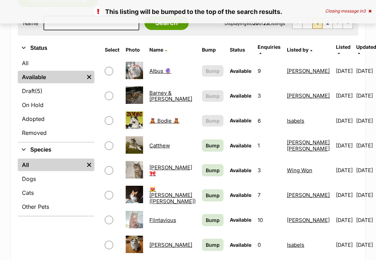
scroll to position [133, 0]
click at [206, 142] on span "Bump" at bounding box center [213, 145] width 14 height 7
click at [206, 166] on span "Bump" at bounding box center [213, 169] width 14 height 7
click at [206, 191] on span "Bump" at bounding box center [213, 194] width 14 height 7
click at [202, 219] on link "Bump" at bounding box center [213, 220] width 22 height 12
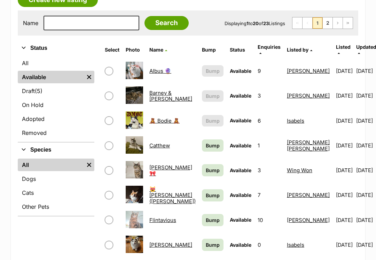
click at [206, 241] on span "Bump" at bounding box center [213, 244] width 14 height 7
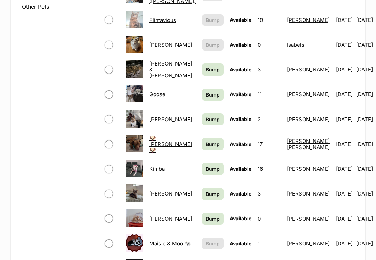
scroll to position [338, 0]
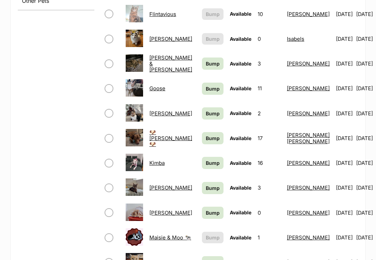
click at [206, 60] on span "Bump" at bounding box center [213, 63] width 14 height 7
click at [202, 88] on link "Bump" at bounding box center [213, 89] width 22 height 12
click at [206, 111] on span "Bump" at bounding box center [213, 113] width 14 height 7
click at [206, 135] on span "Bump" at bounding box center [213, 138] width 14 height 7
click at [206, 159] on span "Bump" at bounding box center [213, 162] width 14 height 7
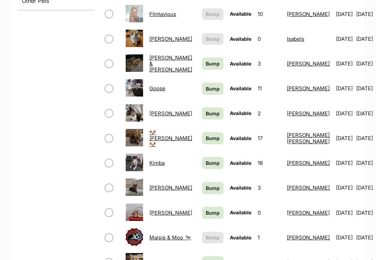
click at [206, 185] on span "Bump" at bounding box center [213, 187] width 14 height 7
click at [202, 211] on link "Bump" at bounding box center [213, 213] width 22 height 12
click at [202, 256] on link "Bump" at bounding box center [213, 262] width 22 height 12
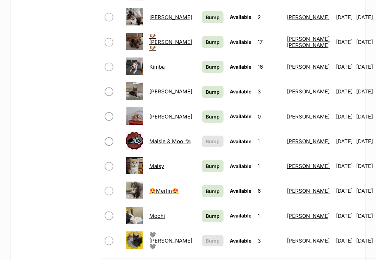
click at [206, 188] on span "Bump" at bounding box center [213, 190] width 14 height 7
click at [206, 212] on span "Bump" at bounding box center [213, 215] width 14 height 7
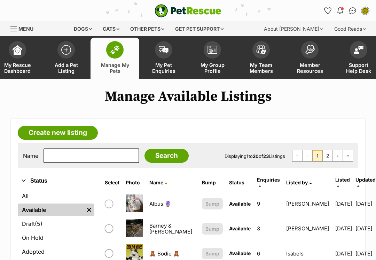
click at [159, 201] on link "Albus 🔮" at bounding box center [160, 203] width 22 height 7
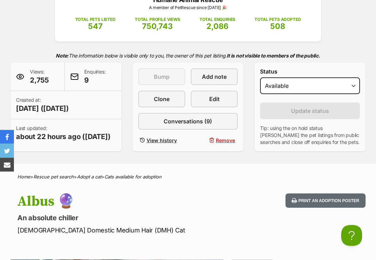
scroll to position [113, 0]
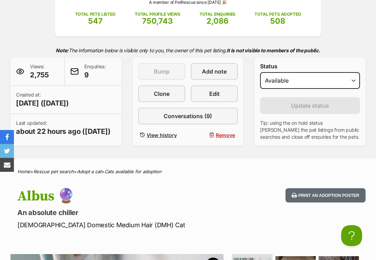
click at [216, 95] on span "Edit" at bounding box center [214, 93] width 10 height 8
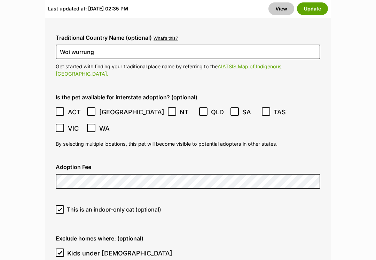
scroll to position [2012, 0]
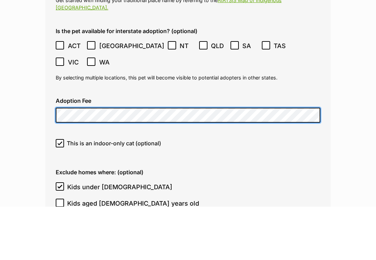
click at [312, 2] on button "Update" at bounding box center [312, 8] width 31 height 13
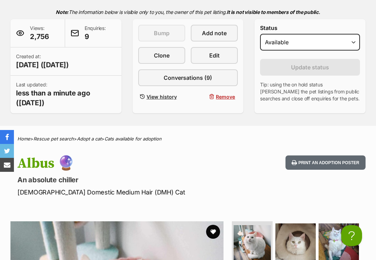
scroll to position [153, 0]
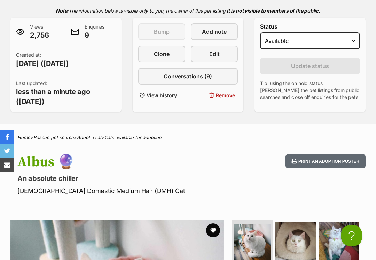
click at [214, 62] on link "Edit" at bounding box center [214, 54] width 47 height 17
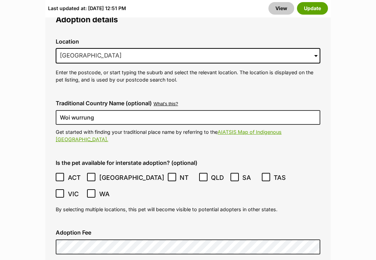
scroll to position [2017, 0]
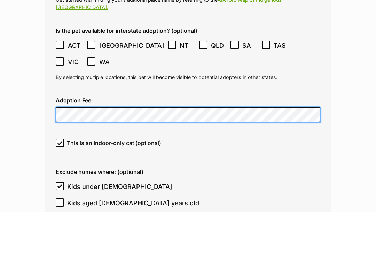
click at [312, 2] on button "Update" at bounding box center [312, 8] width 31 height 13
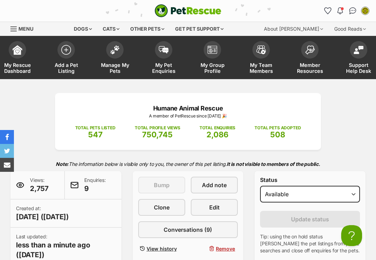
click at [120, 57] on link "Manage My Pets" at bounding box center [114, 58] width 49 height 41
click at [205, 207] on link "Edit" at bounding box center [214, 207] width 47 height 17
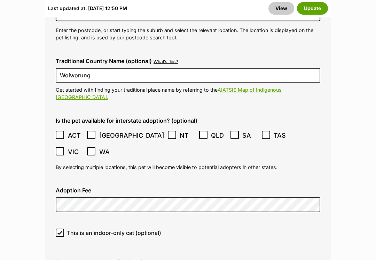
scroll to position [1869, 0]
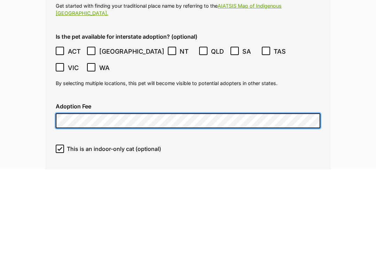
click at [312, 2] on button "Update" at bounding box center [312, 8] width 31 height 13
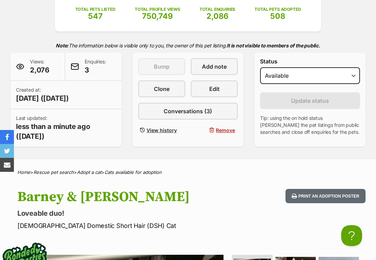
scroll to position [113, 0]
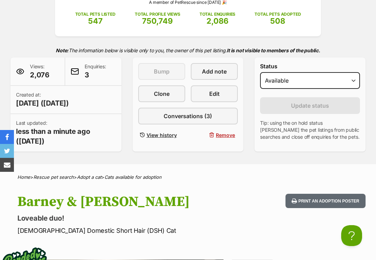
click at [206, 96] on link "Edit" at bounding box center [214, 93] width 47 height 17
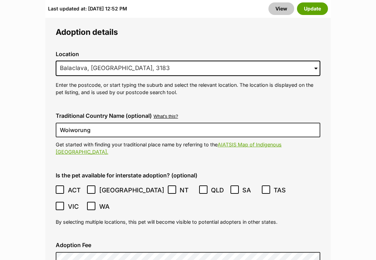
scroll to position [1822, 0]
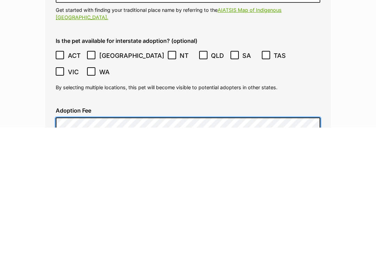
click at [312, 2] on button "Update" at bounding box center [312, 8] width 31 height 13
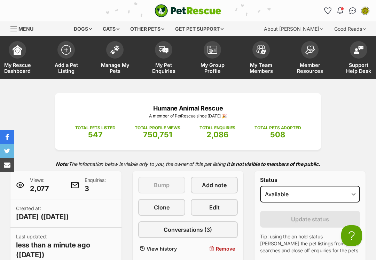
click at [113, 54] on span at bounding box center [114, 49] width 17 height 17
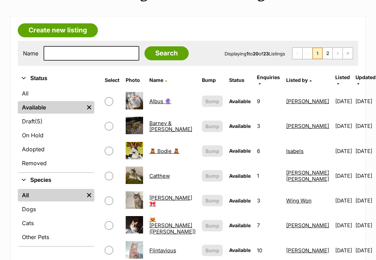
scroll to position [113, 0]
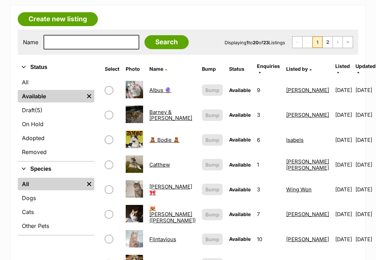
click at [161, 136] on link "🧸 Bodie 🧸" at bounding box center [164, 139] width 30 height 7
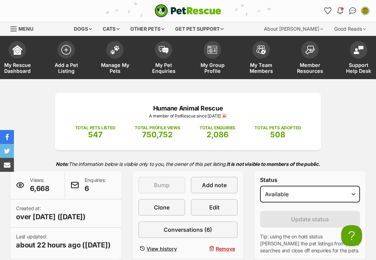
click at [207, 209] on link "Edit" at bounding box center [214, 207] width 47 height 17
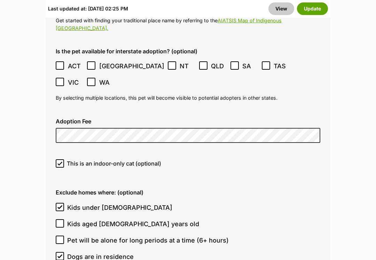
scroll to position [2047, 0]
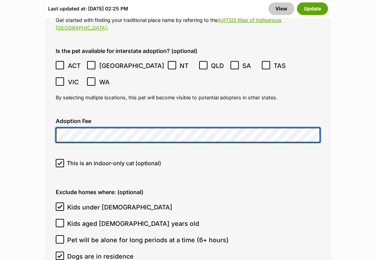
click at [312, 8] on button "Update" at bounding box center [312, 8] width 31 height 13
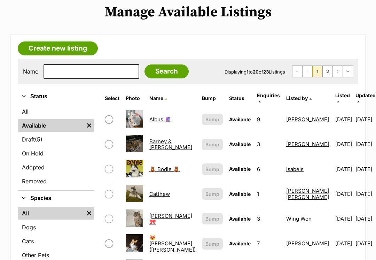
scroll to position [92, 0]
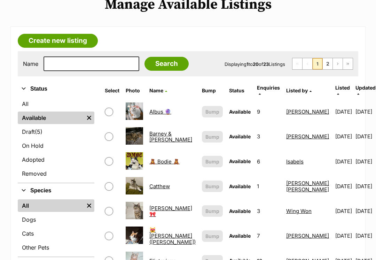
click at [163, 183] on link "Catthew" at bounding box center [159, 186] width 21 height 7
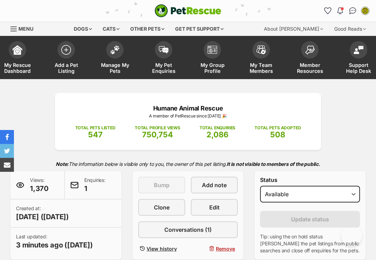
click at [206, 205] on link "Edit" at bounding box center [214, 207] width 47 height 17
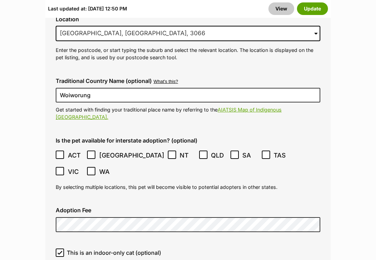
scroll to position [1888, 0]
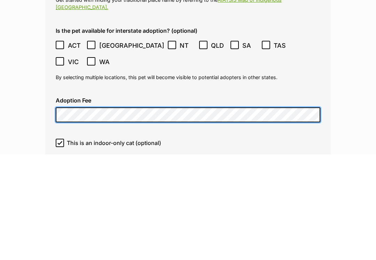
click at [312, 2] on button "Update" at bounding box center [312, 8] width 31 height 13
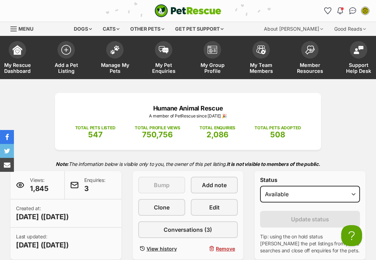
click at [203, 203] on link "Edit" at bounding box center [214, 207] width 47 height 17
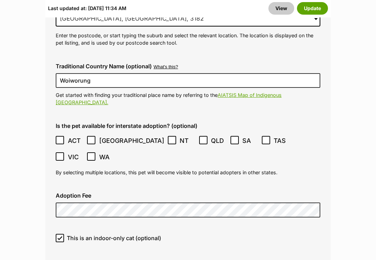
scroll to position [1848, 0]
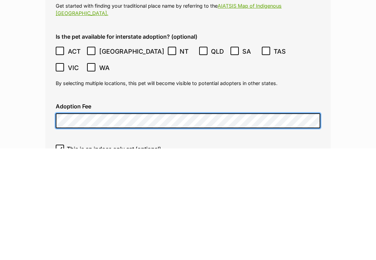
click at [312, 2] on button "Update" at bounding box center [312, 8] width 31 height 13
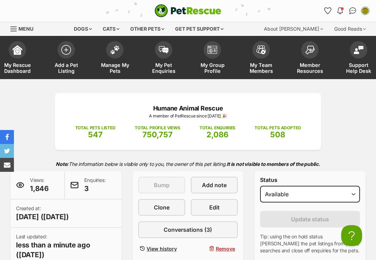
click at [120, 58] on link "Manage My Pets" at bounding box center [114, 58] width 49 height 41
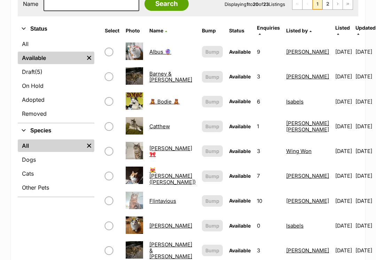
scroll to position [152, 0]
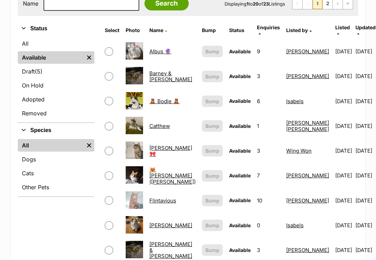
click at [160, 170] on link "😻 Eugene (Gene)" at bounding box center [172, 175] width 46 height 19
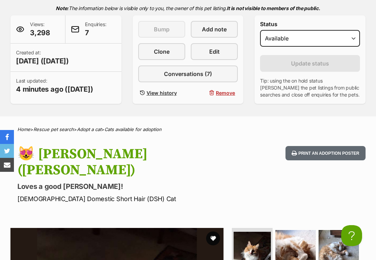
click at [198, 52] on link "Edit" at bounding box center [214, 51] width 47 height 17
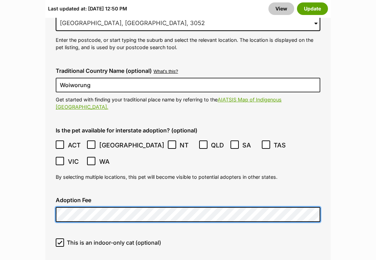
scroll to position [1915, 0]
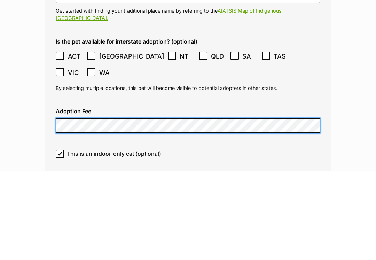
click at [312, 2] on button "Update" at bounding box center [312, 8] width 31 height 13
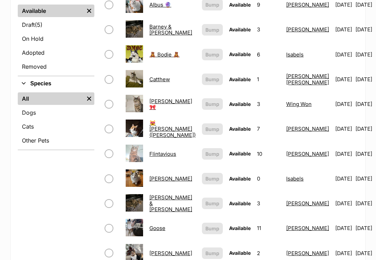
scroll to position [199, 0]
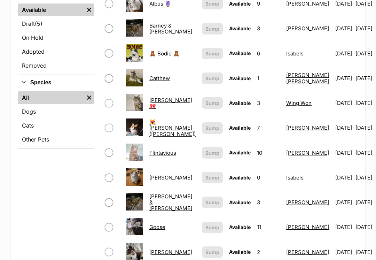
click at [161, 150] on link "Flintavious" at bounding box center [162, 153] width 27 height 7
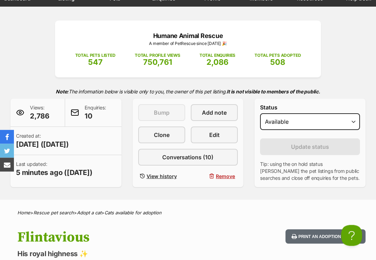
scroll to position [72, 0]
click at [211, 136] on span "Edit" at bounding box center [214, 134] width 10 height 8
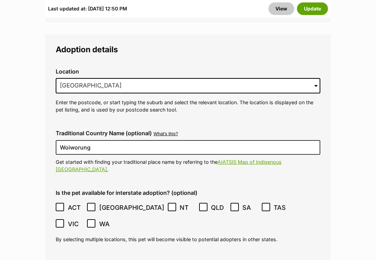
scroll to position [1813, 0]
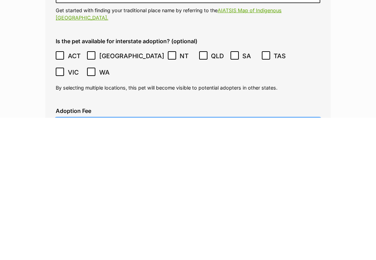
click at [312, 2] on button "Update" at bounding box center [312, 8] width 31 height 13
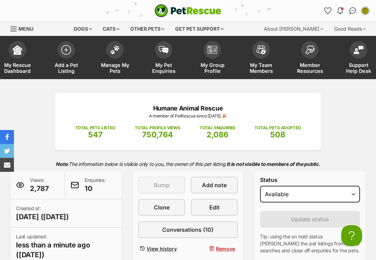
click at [119, 58] on link "Manage My Pets" at bounding box center [114, 58] width 49 height 41
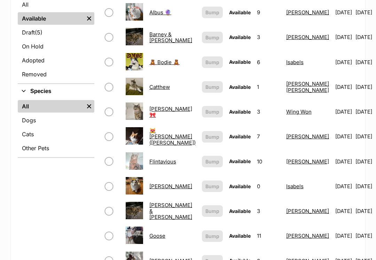
scroll to position [191, 0]
click at [161, 183] on link "Flynn" at bounding box center [170, 186] width 43 height 7
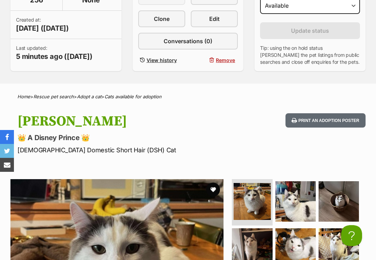
click at [210, 21] on span "Edit" at bounding box center [214, 19] width 10 height 8
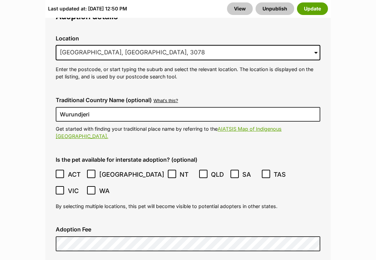
scroll to position [1836, 0]
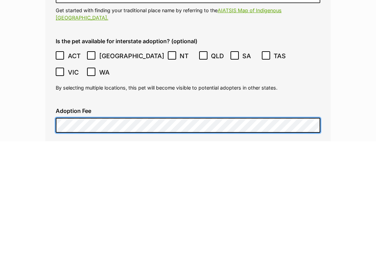
click at [275, 2] on button "Unpublish" at bounding box center [274, 8] width 39 height 13
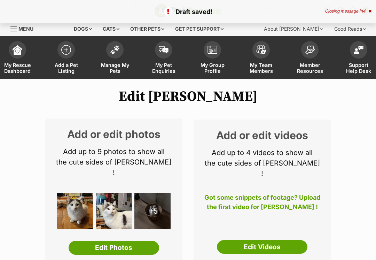
click at [113, 54] on span at bounding box center [114, 49] width 17 height 17
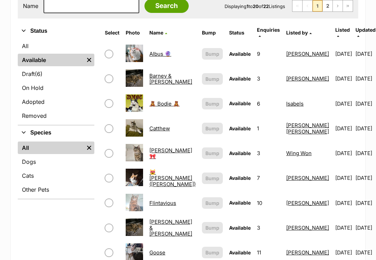
scroll to position [149, 0]
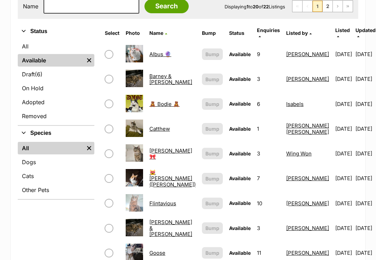
click at [39, 79] on link "Draft (6) Items" at bounding box center [56, 74] width 77 height 13
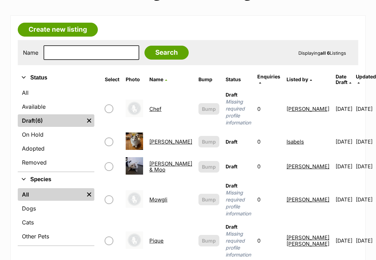
scroll to position [103, 0]
click at [161, 138] on link "[PERSON_NAME]" at bounding box center [170, 141] width 43 height 7
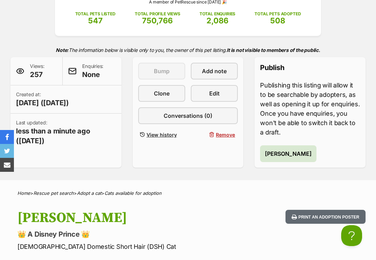
click at [211, 96] on span "Edit" at bounding box center [214, 93] width 10 height 8
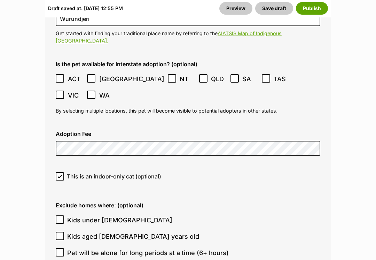
scroll to position [1931, 0]
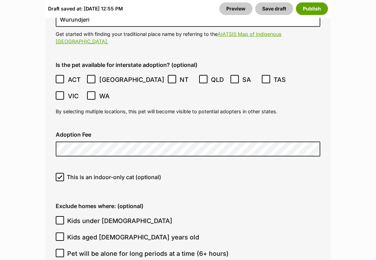
click at [314, 11] on button "Publish" at bounding box center [312, 8] width 32 height 13
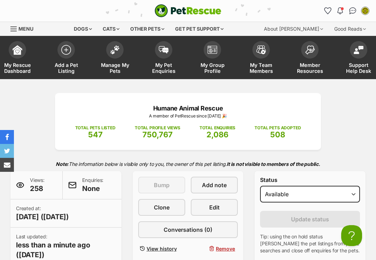
click at [114, 54] on span at bounding box center [114, 49] width 17 height 17
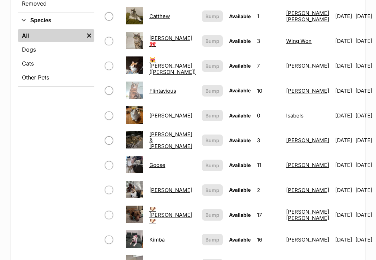
scroll to position [262, 0]
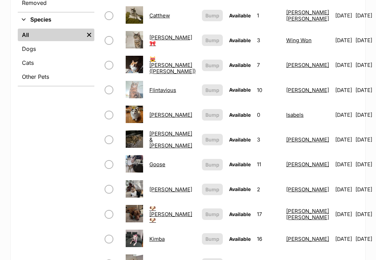
click at [160, 139] on link "[PERSON_NAME] & [PERSON_NAME]" at bounding box center [170, 139] width 43 height 19
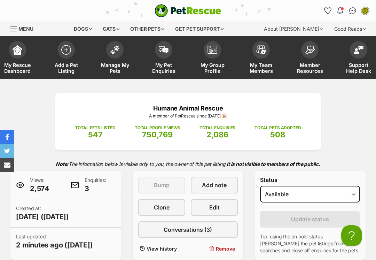
click at [213, 201] on link "Edit" at bounding box center [214, 207] width 47 height 17
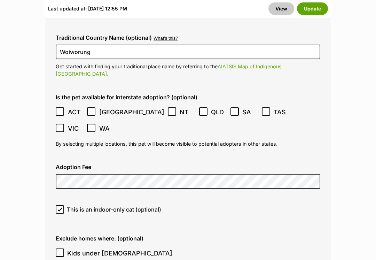
scroll to position [1899, 0]
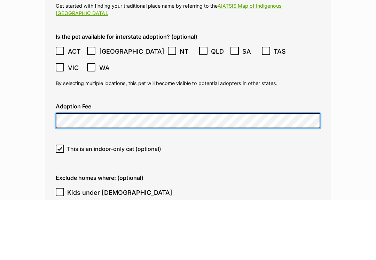
click at [312, 2] on button "Update" at bounding box center [312, 8] width 31 height 13
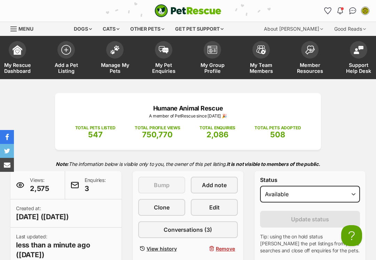
click at [112, 54] on span at bounding box center [114, 49] width 17 height 17
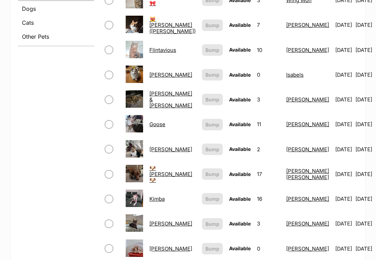
scroll to position [273, 0]
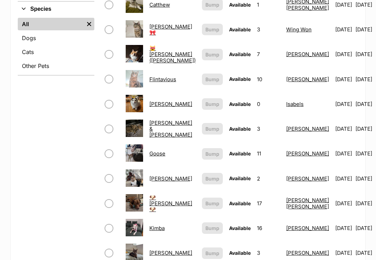
click at [156, 150] on link "Goose" at bounding box center [157, 153] width 16 height 7
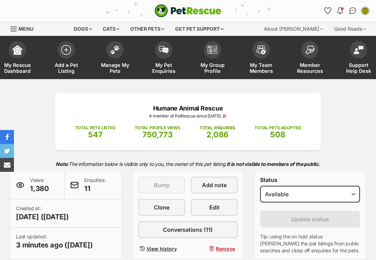
click at [211, 206] on span "Edit" at bounding box center [214, 207] width 10 height 8
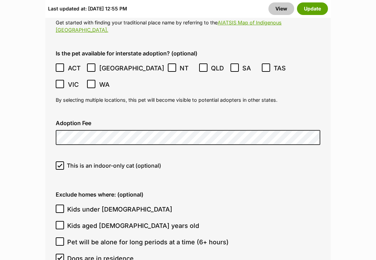
scroll to position [1922, 0]
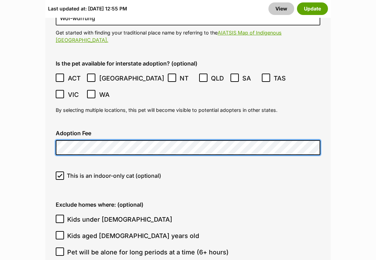
click at [312, 8] on button "Update" at bounding box center [312, 8] width 31 height 13
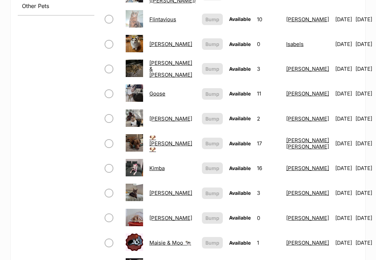
scroll to position [335, 0]
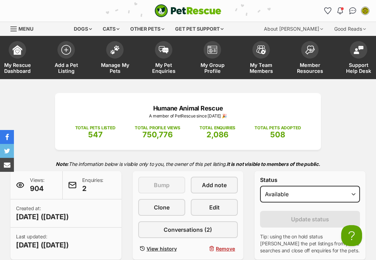
click at [207, 208] on link "Edit" at bounding box center [214, 207] width 47 height 17
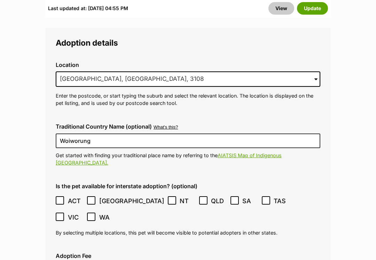
scroll to position [1845, 0]
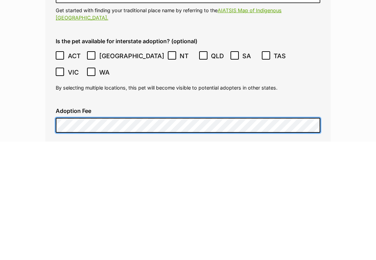
click at [312, 2] on button "Update" at bounding box center [312, 8] width 31 height 13
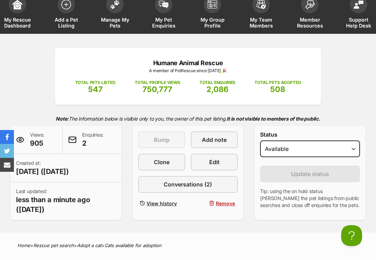
scroll to position [35, 0]
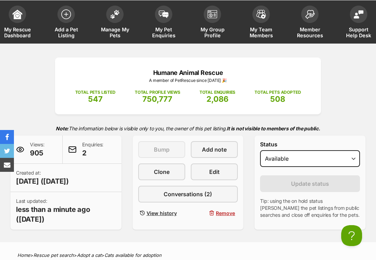
click at [113, 18] on span at bounding box center [114, 14] width 17 height 17
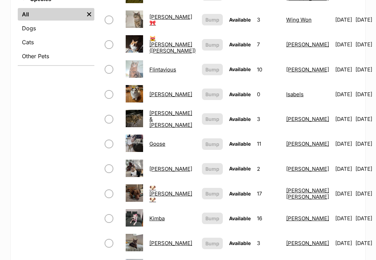
scroll to position [336, 0]
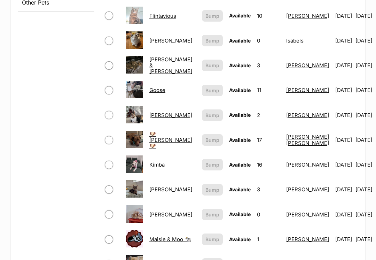
click at [159, 133] on link "🐶 [PERSON_NAME] 🐶" at bounding box center [170, 140] width 43 height 19
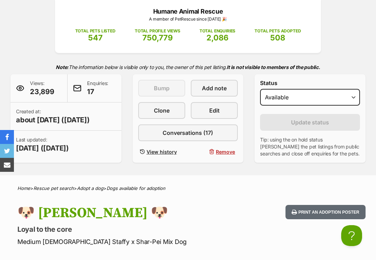
click at [210, 110] on span "Edit" at bounding box center [214, 110] width 10 height 8
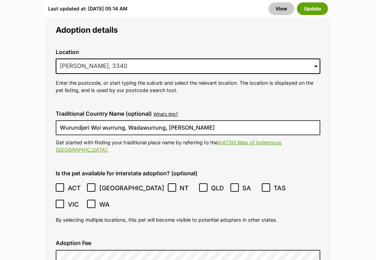
scroll to position [1860, 0]
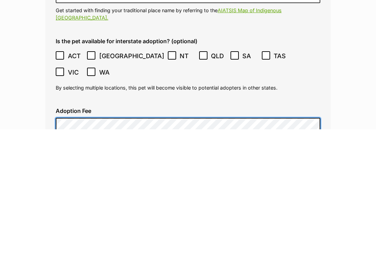
click at [312, 2] on button "Update" at bounding box center [312, 8] width 31 height 13
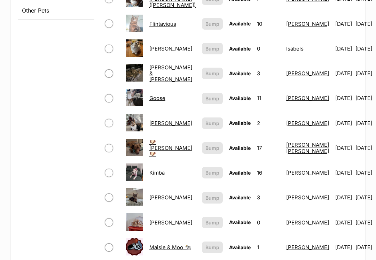
scroll to position [329, 0]
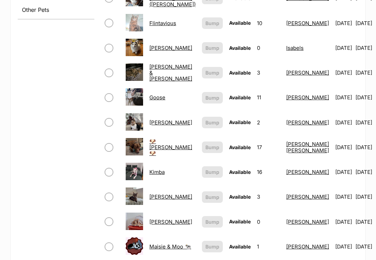
click at [157, 169] on link "Kimba" at bounding box center [156, 172] width 15 height 7
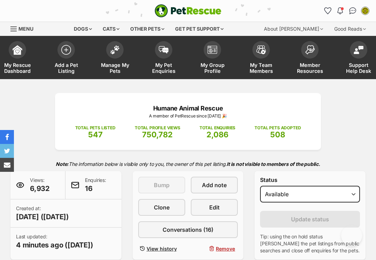
click at [207, 207] on link "Edit" at bounding box center [214, 207] width 47 height 17
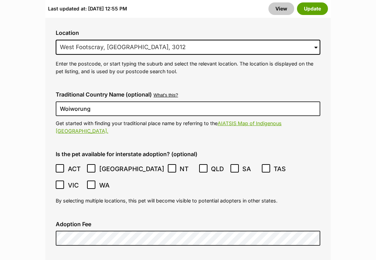
scroll to position [1813, 0]
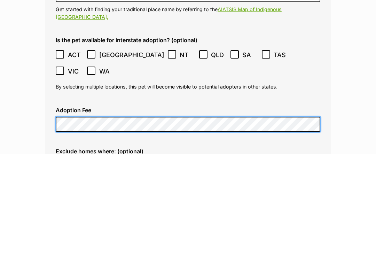
click at [312, 2] on button "Update" at bounding box center [312, 8] width 31 height 13
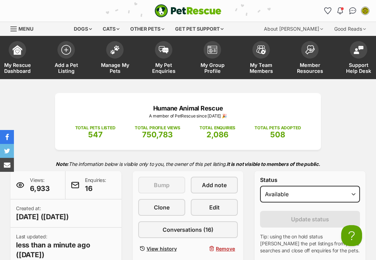
click at [119, 52] on img at bounding box center [115, 49] width 10 height 9
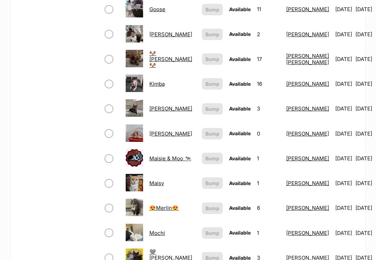
scroll to position [417, 0]
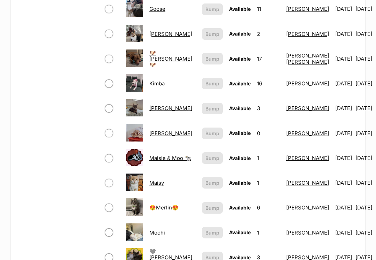
click at [153, 108] on td "Lani" at bounding box center [172, 108] width 52 height 24
click at [155, 105] on link "Lani" at bounding box center [170, 108] width 43 height 7
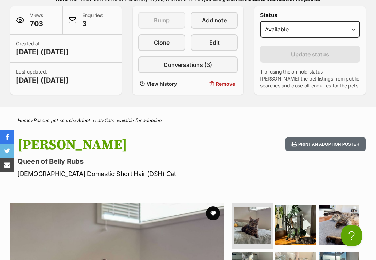
scroll to position [161, 0]
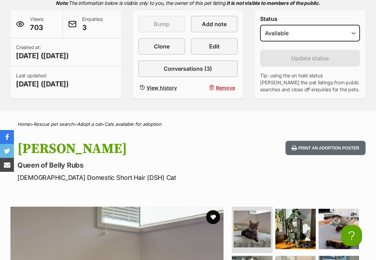
click at [208, 45] on link "Edit" at bounding box center [214, 46] width 47 height 17
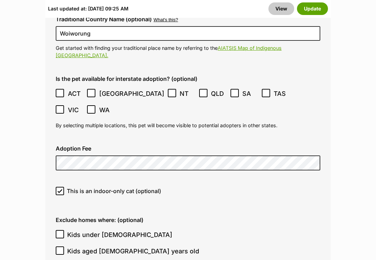
scroll to position [1955, 0]
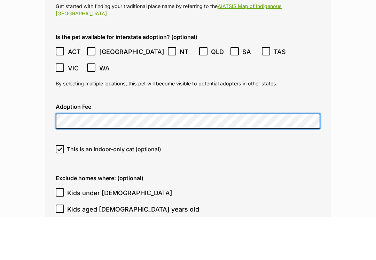
click at [312, 2] on button "Update" at bounding box center [312, 8] width 31 height 13
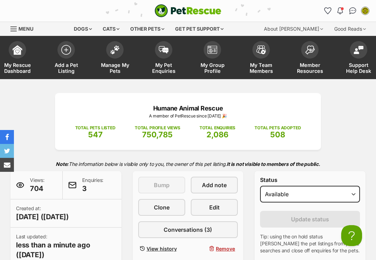
click at [114, 54] on span at bounding box center [114, 49] width 17 height 17
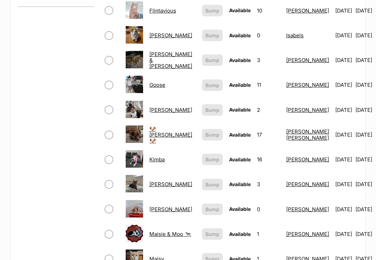
scroll to position [342, 0]
click at [161, 206] on link "Maggie" at bounding box center [170, 209] width 43 height 7
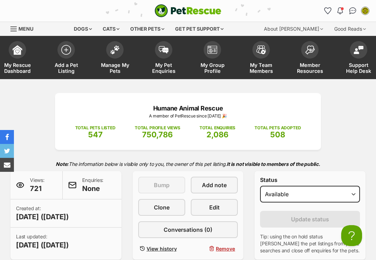
click at [199, 207] on link "Edit" at bounding box center [214, 207] width 47 height 17
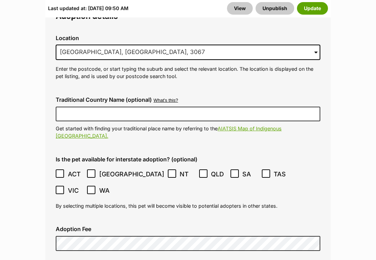
scroll to position [1875, 0]
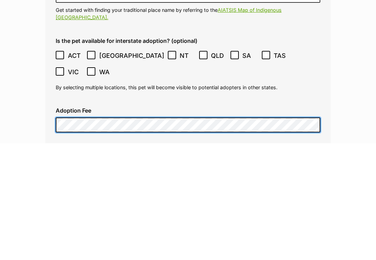
click at [275, 2] on button "Unpublish" at bounding box center [274, 8] width 39 height 13
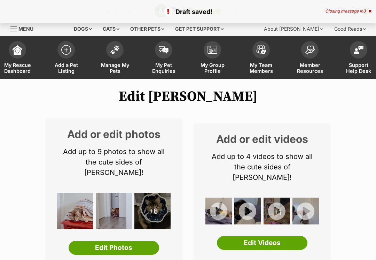
click at [119, 53] on span at bounding box center [114, 49] width 17 height 17
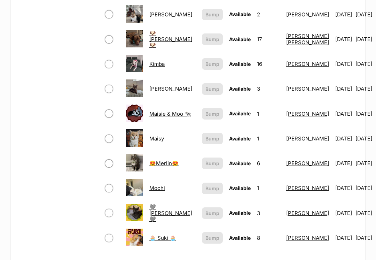
scroll to position [437, 0]
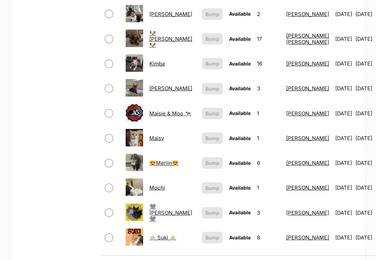
click at [156, 135] on link "Maisy" at bounding box center [156, 138] width 15 height 7
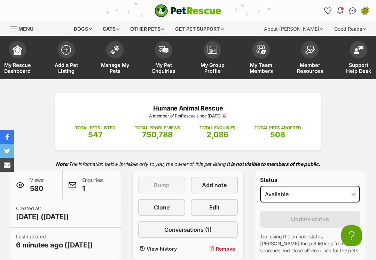
click at [208, 211] on link "Edit" at bounding box center [214, 207] width 47 height 17
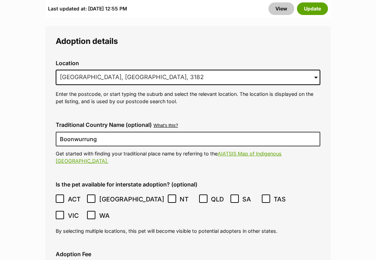
scroll to position [1829, 0]
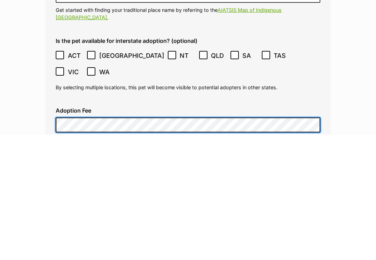
click at [312, 2] on button "Update" at bounding box center [312, 8] width 31 height 13
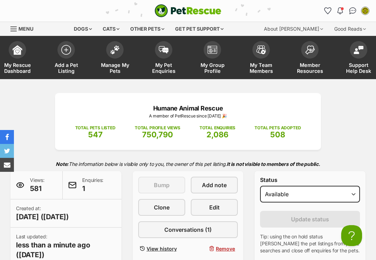
click at [116, 52] on img at bounding box center [115, 49] width 10 height 9
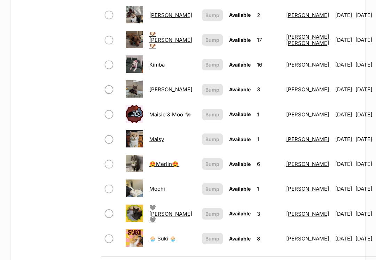
scroll to position [436, 0]
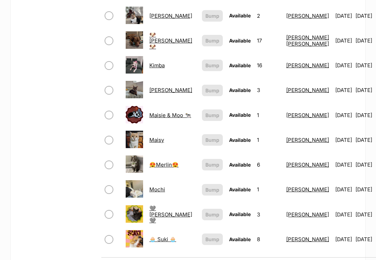
click at [153, 152] on td "😍Merlin😍" at bounding box center [172, 164] width 52 height 24
click at [162, 161] on link "😍Merlin😍" at bounding box center [163, 164] width 29 height 7
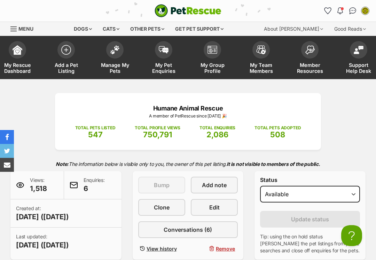
click at [208, 207] on link "Edit" at bounding box center [214, 207] width 47 height 17
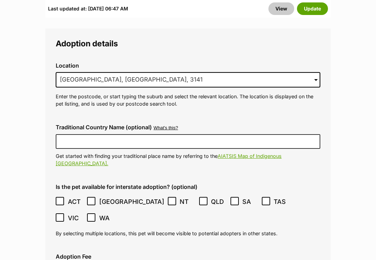
scroll to position [1822, 0]
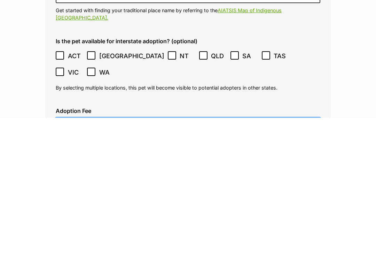
click at [312, 2] on button "Update" at bounding box center [312, 8] width 31 height 13
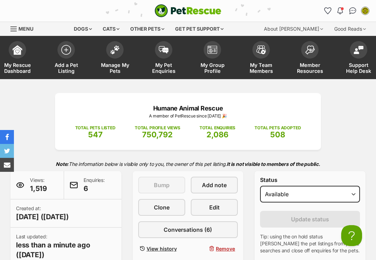
click at [127, 65] on span "Manage My Pets" at bounding box center [114, 68] width 31 height 12
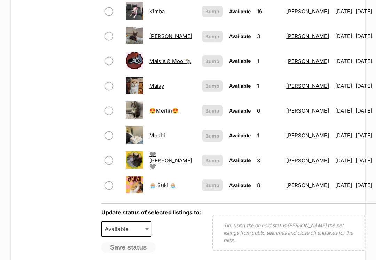
scroll to position [491, 0]
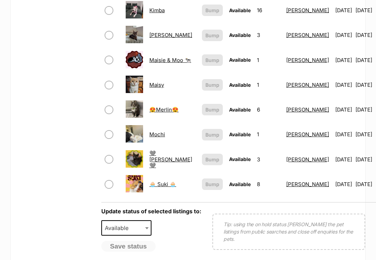
click at [158, 150] on link "🩶 [PERSON_NAME] 🩶" at bounding box center [170, 159] width 43 height 19
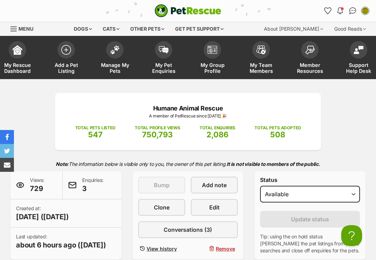
click at [214, 209] on span "Edit" at bounding box center [214, 207] width 10 height 8
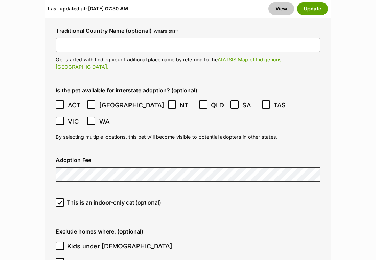
scroll to position [1906, 0]
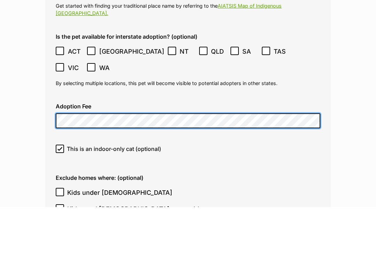
click at [312, 2] on button "Update" at bounding box center [312, 8] width 31 height 13
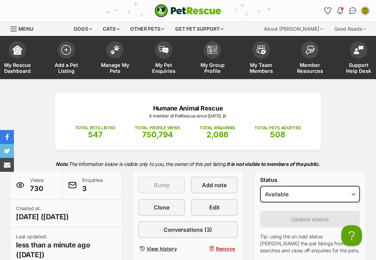
click at [112, 41] on span at bounding box center [114, 49] width 17 height 17
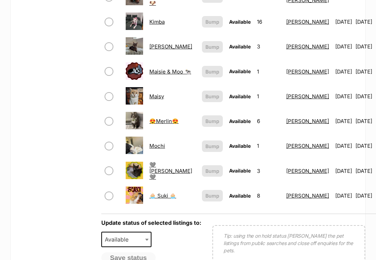
scroll to position [481, 0]
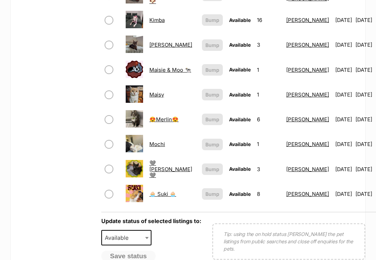
click at [152, 141] on link "Mochi" at bounding box center [157, 144] width 16 height 7
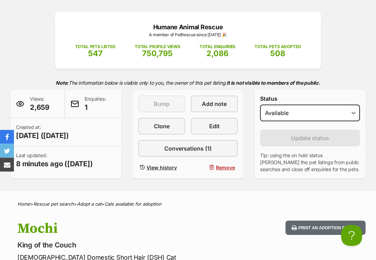
scroll to position [81, 0]
click at [209, 126] on span "Edit" at bounding box center [214, 126] width 10 height 8
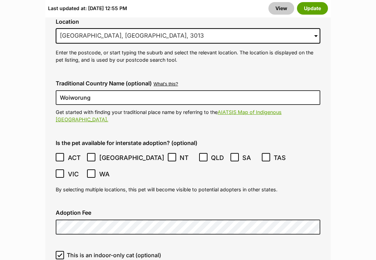
scroll to position [1884, 0]
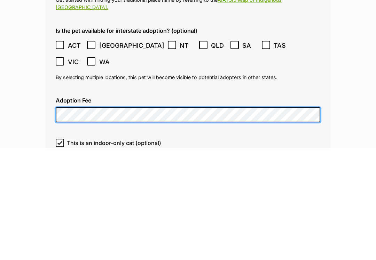
click at [312, 2] on button "Update" at bounding box center [312, 8] width 31 height 13
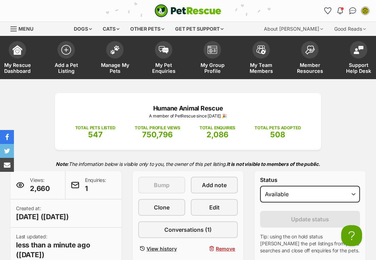
click at [119, 49] on img at bounding box center [115, 49] width 10 height 9
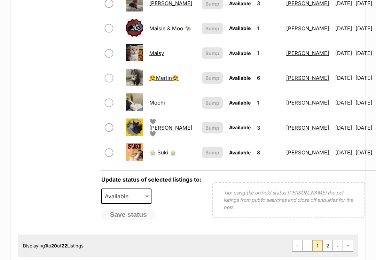
scroll to position [542, 0]
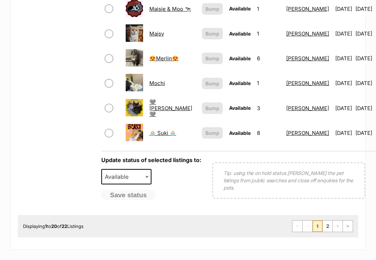
click at [158, 129] on link "🧁 Suki 🧁" at bounding box center [162, 132] width 27 height 7
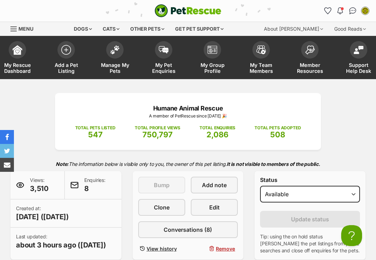
click at [208, 209] on link "Edit" at bounding box center [214, 207] width 47 height 17
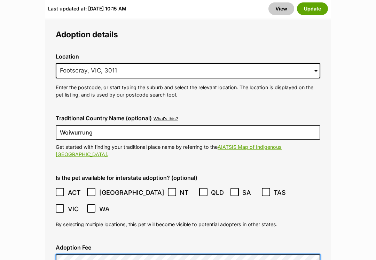
scroll to position [1851, 0]
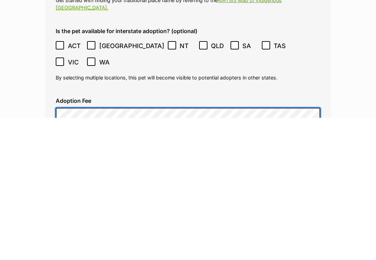
click at [312, 2] on button "Update" at bounding box center [312, 8] width 31 height 13
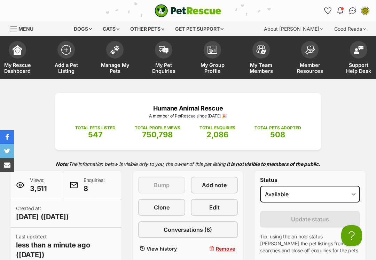
click at [112, 65] on span "Manage My Pets" at bounding box center [114, 68] width 31 height 12
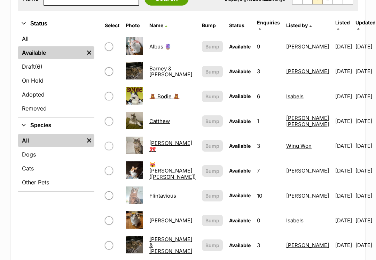
scroll to position [163, 0]
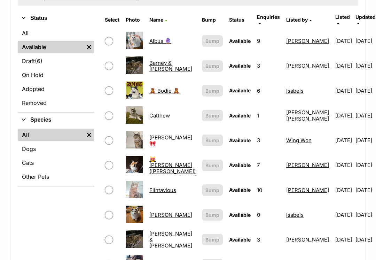
click at [33, 61] on link "Draft (6) Items" at bounding box center [56, 61] width 77 height 13
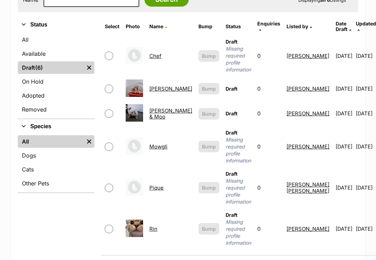
scroll to position [156, 0]
click at [161, 143] on link "Mowgli" at bounding box center [158, 146] width 18 height 7
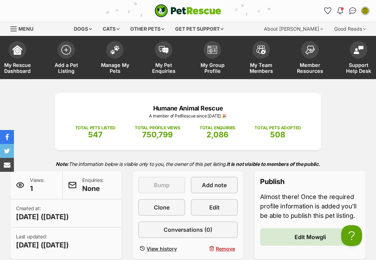
click at [110, 54] on span at bounding box center [114, 49] width 17 height 17
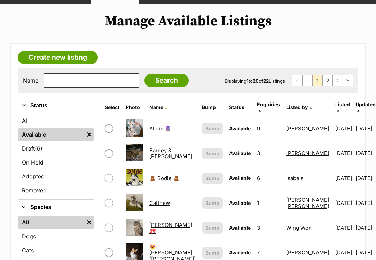
scroll to position [76, 0]
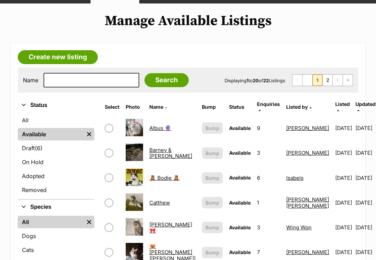
click at [31, 149] on link "Draft (6) Items" at bounding box center [56, 148] width 77 height 13
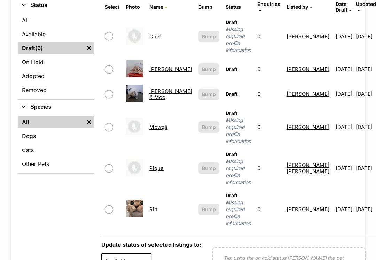
scroll to position [175, 0]
click at [107, 164] on input "checkbox" at bounding box center [109, 168] width 8 height 8
checkbox input "true"
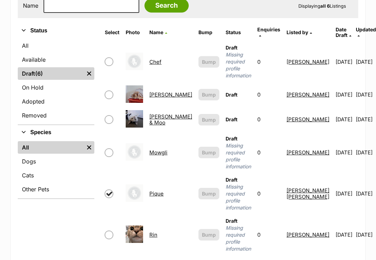
scroll to position [177, 0]
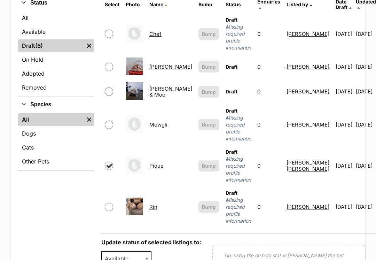
click at [155, 163] on link "Pique" at bounding box center [156, 166] width 14 height 7
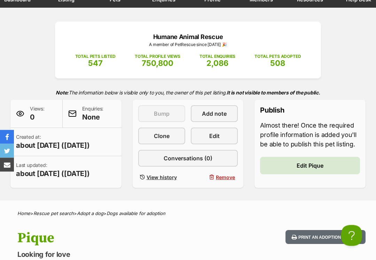
scroll to position [86, 0]
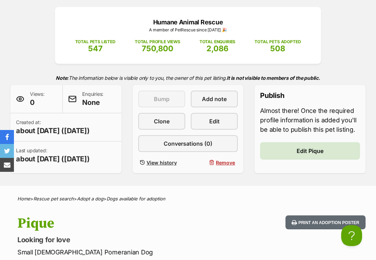
click at [219, 161] on span "Remove" at bounding box center [225, 162] width 19 height 7
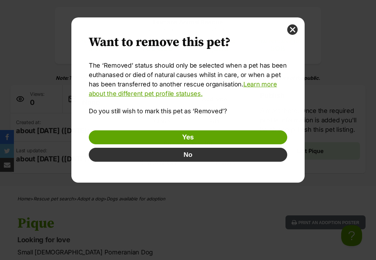
scroll to position [0, 0]
click at [127, 136] on link "Yes" at bounding box center [188, 137] width 198 height 14
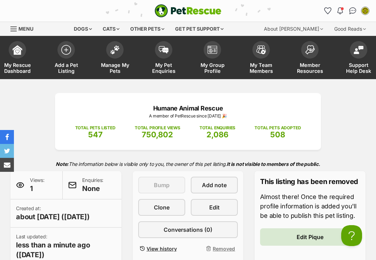
click at [112, 58] on link "Manage My Pets" at bounding box center [114, 58] width 49 height 41
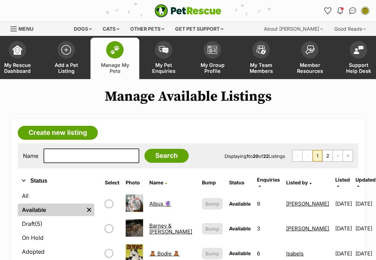
click at [41, 222] on span "(5)" at bounding box center [39, 223] width 8 height 8
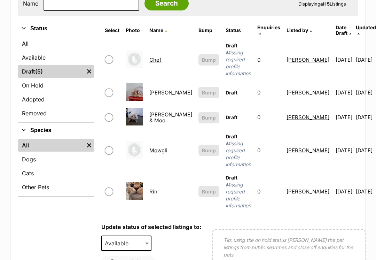
scroll to position [152, 0]
click at [159, 57] on link "Chef" at bounding box center [155, 59] width 12 height 7
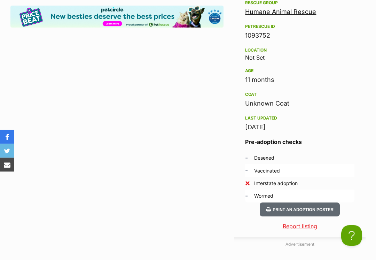
scroll to position [275, 0]
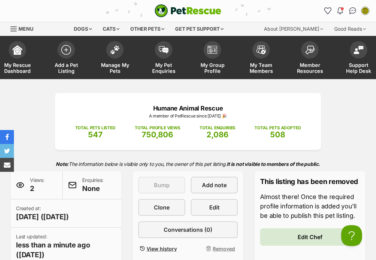
click at [113, 69] on span "Manage My Pets" at bounding box center [114, 68] width 31 height 12
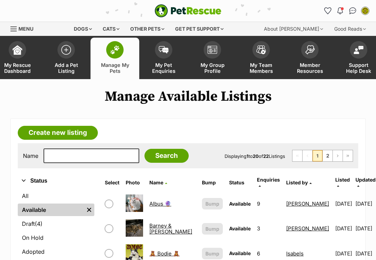
click at [41, 227] on span "(4)" at bounding box center [39, 223] width 8 height 8
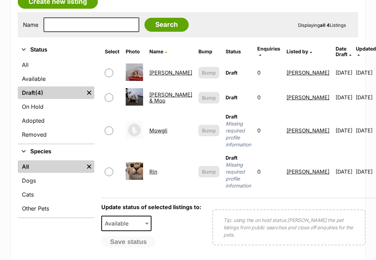
scroll to position [131, 0]
click at [153, 168] on link "Rin" at bounding box center [153, 171] width 8 height 7
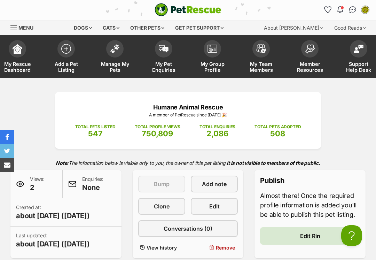
scroll to position [3, 0]
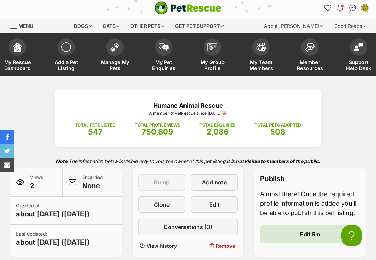
click at [113, 47] on img at bounding box center [115, 46] width 10 height 9
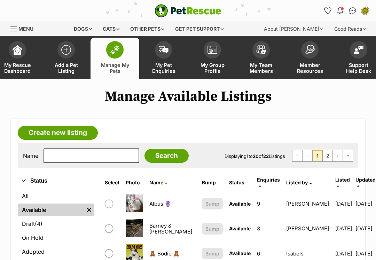
click at [36, 225] on link "Draft (4) Items" at bounding box center [56, 223] width 77 height 13
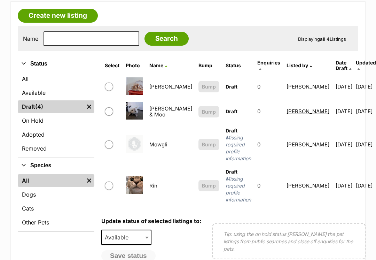
scroll to position [124, 0]
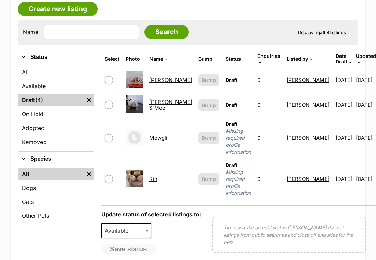
click at [110, 175] on input "checkbox" at bounding box center [109, 179] width 8 height 8
checkbox input "true"
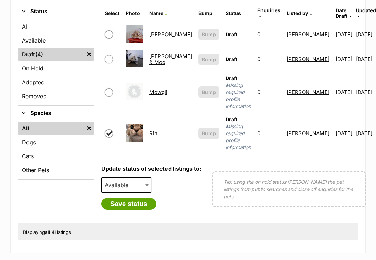
scroll to position [161, 0]
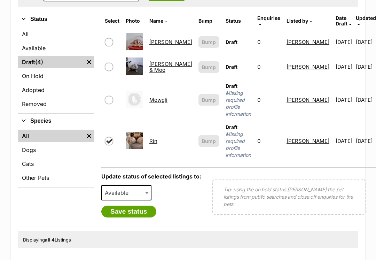
click at [145, 192] on b at bounding box center [146, 193] width 3 height 2
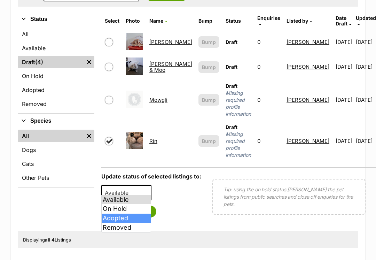
select select "rehomed"
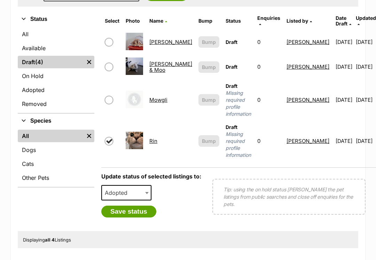
click at [118, 208] on button "Save status" at bounding box center [128, 211] width 55 height 12
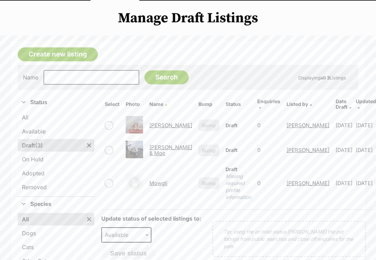
scroll to position [78, 0]
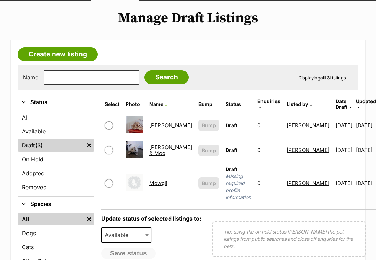
click at [155, 122] on link "Maggie" at bounding box center [170, 125] width 43 height 7
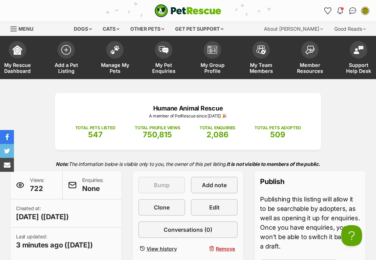
click at [116, 61] on link "Manage My Pets" at bounding box center [114, 58] width 49 height 41
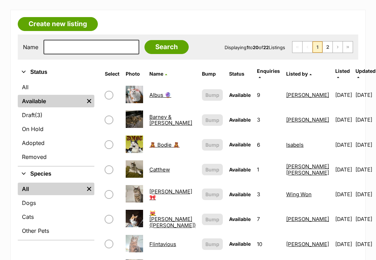
scroll to position [110, 0]
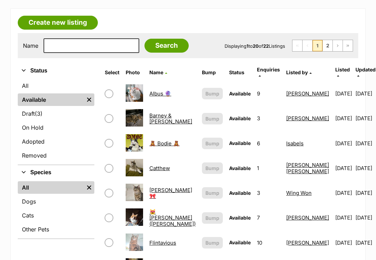
click at [35, 116] on link "Draft (3) Items" at bounding box center [56, 113] width 77 height 13
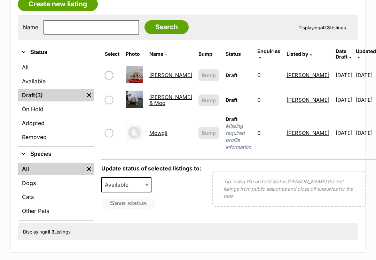
scroll to position [128, 0]
click at [156, 95] on link "[PERSON_NAME] & Moo" at bounding box center [170, 100] width 43 height 13
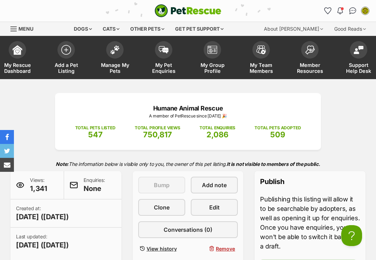
click at [118, 61] on link "Manage My Pets" at bounding box center [114, 58] width 49 height 41
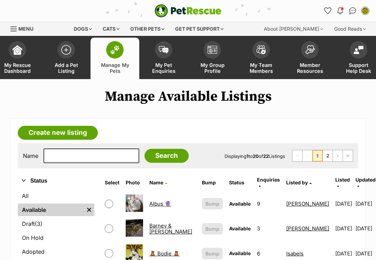
click at [41, 223] on span "(3)" at bounding box center [39, 223] width 8 height 8
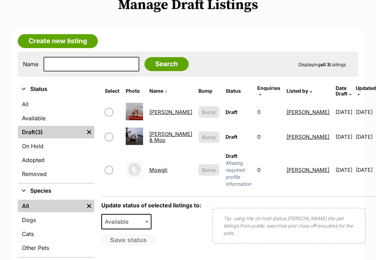
scroll to position [100, 0]
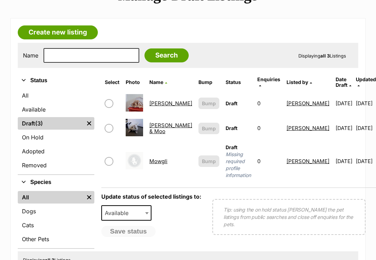
click at [107, 157] on input "checkbox" at bounding box center [109, 161] width 8 height 8
checkbox input "true"
click at [159, 158] on link "Mowgli" at bounding box center [158, 161] width 18 height 7
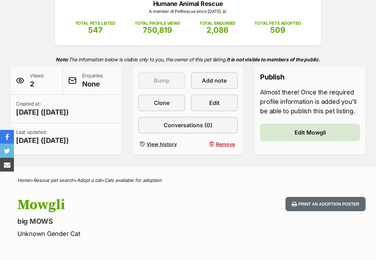
scroll to position [104, 0]
click at [219, 148] on button "Remove" at bounding box center [214, 144] width 47 height 10
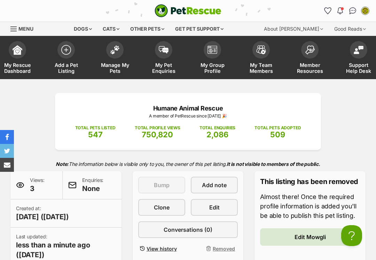
click at [112, 53] on span at bounding box center [114, 49] width 17 height 17
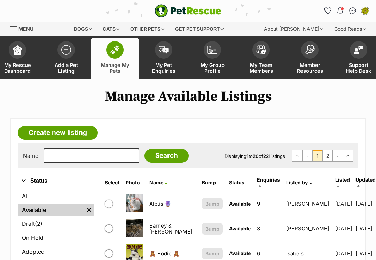
click at [35, 240] on link "On Hold" at bounding box center [56, 237] width 77 height 13
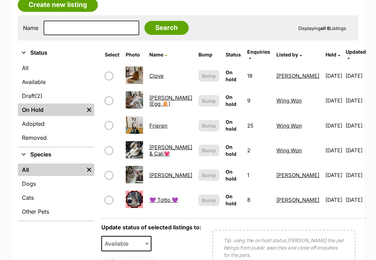
click at [151, 73] on link "Clove" at bounding box center [156, 75] width 14 height 7
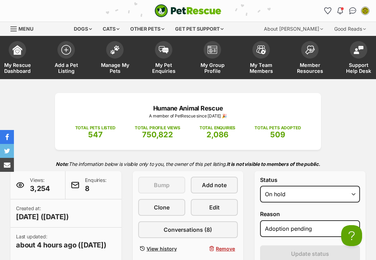
click at [112, 57] on span at bounding box center [114, 49] width 17 height 17
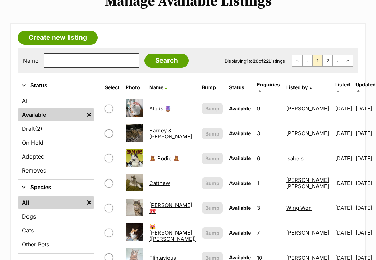
scroll to position [96, 0]
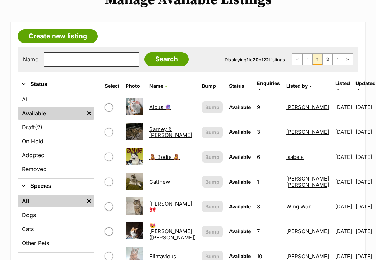
click at [32, 139] on link "On Hold" at bounding box center [56, 141] width 77 height 13
click at [30, 130] on link "Draft (2) Items" at bounding box center [56, 127] width 77 height 13
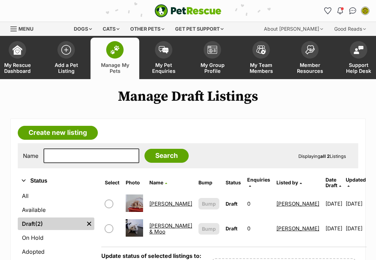
scroll to position [9, 0]
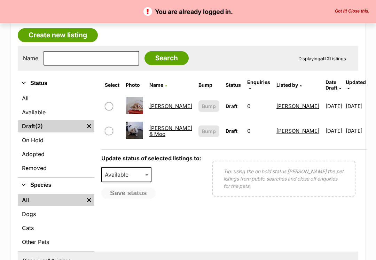
scroll to position [97, 0]
click at [34, 114] on link "Available" at bounding box center [56, 112] width 77 height 13
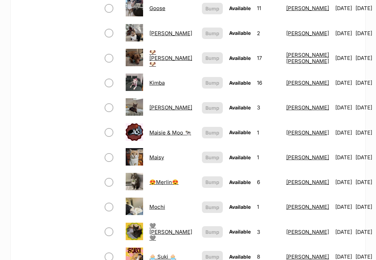
scroll to position [419, 0]
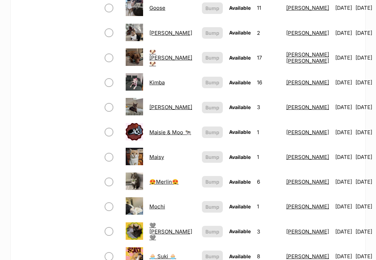
click at [156, 56] on link "🐶 Jeff 🐶" at bounding box center [170, 57] width 43 height 19
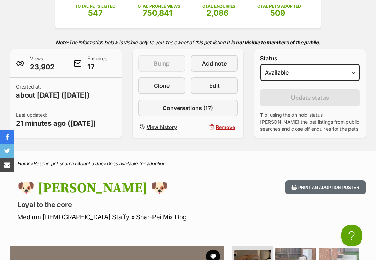
click at [210, 92] on link "Edit" at bounding box center [214, 85] width 47 height 17
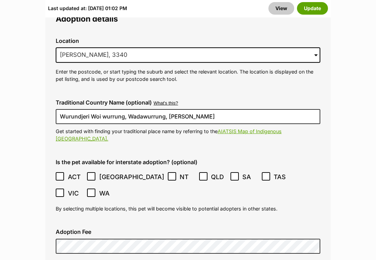
scroll to position [1870, 0]
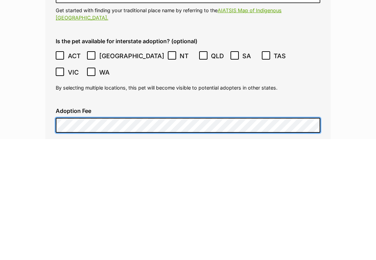
click at [312, 2] on button "Update" at bounding box center [312, 8] width 31 height 13
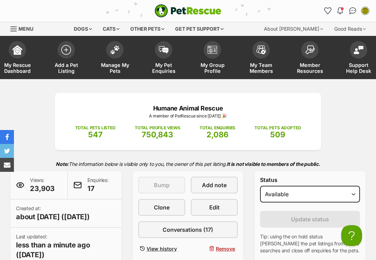
click at [116, 62] on span "Manage My Pets" at bounding box center [114, 68] width 31 height 12
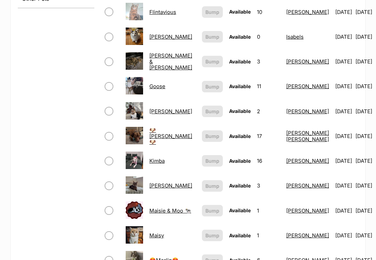
scroll to position [379, 0]
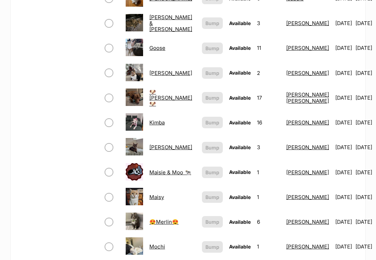
click at [153, 119] on link "Kimba" at bounding box center [156, 122] width 15 height 7
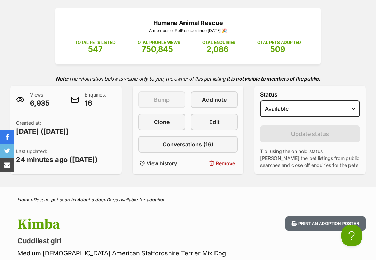
click at [217, 126] on span "Edit" at bounding box center [214, 122] width 10 height 8
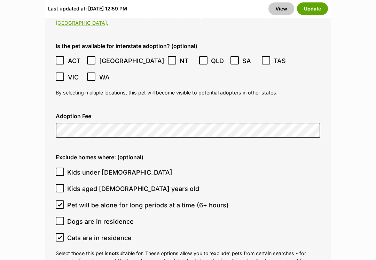
scroll to position [1901, 0]
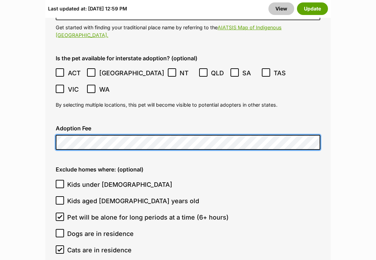
click at [312, 9] on button "Update" at bounding box center [312, 8] width 31 height 13
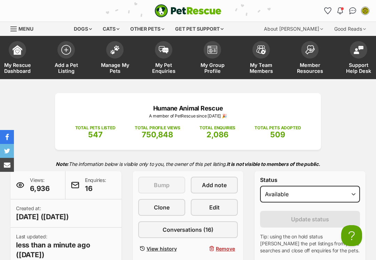
scroll to position [9, 0]
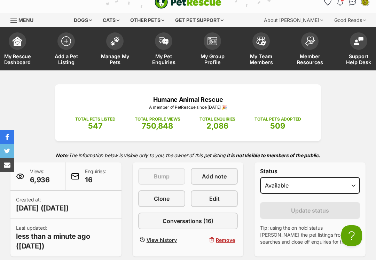
click at [118, 52] on link "Manage My Pets" at bounding box center [114, 49] width 49 height 41
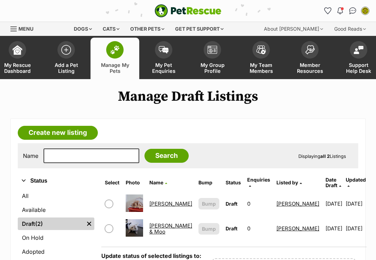
click at [40, 214] on link "Available" at bounding box center [56, 209] width 77 height 13
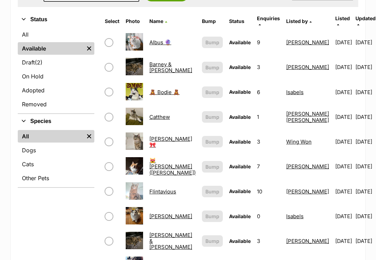
scroll to position [159, 0]
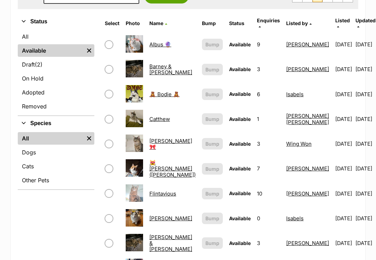
click at [38, 65] on span "(2)" at bounding box center [39, 65] width 8 height 8
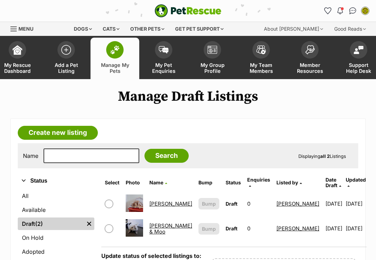
click at [158, 222] on link "[PERSON_NAME] & Moo" at bounding box center [170, 228] width 43 height 13
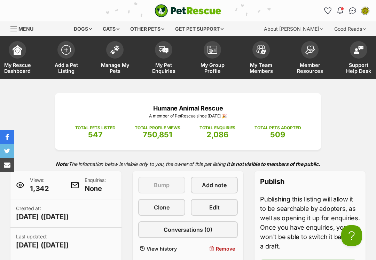
click at [116, 58] on link "Manage My Pets" at bounding box center [114, 58] width 49 height 41
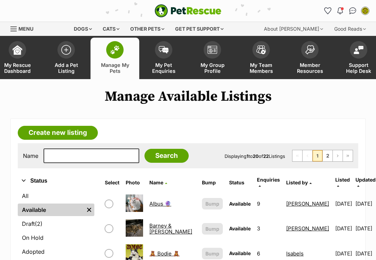
click at [61, 228] on link "Draft (2) Items" at bounding box center [56, 223] width 77 height 13
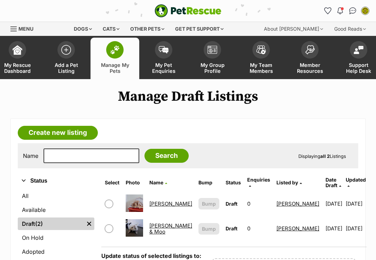
click at [60, 206] on link "Available" at bounding box center [56, 209] width 77 height 13
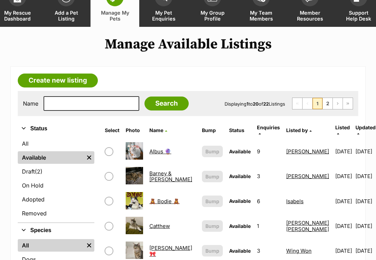
scroll to position [53, 0]
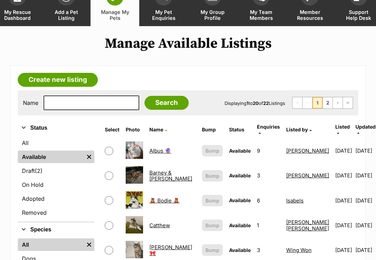
click at [58, 200] on link "Adopted" at bounding box center [56, 198] width 77 height 13
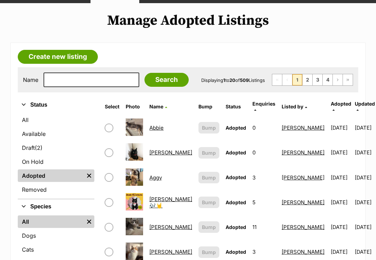
scroll to position [86, 0]
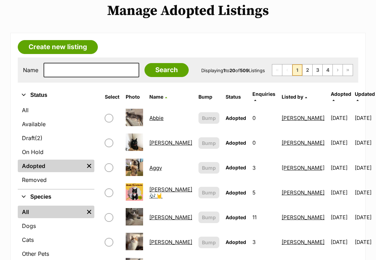
click at [27, 135] on link "Draft (2) Items" at bounding box center [56, 138] width 77 height 13
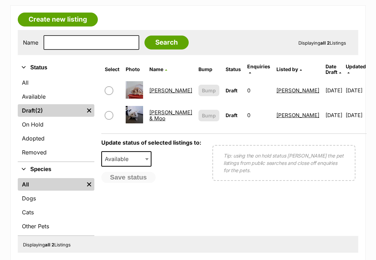
scroll to position [114, 0]
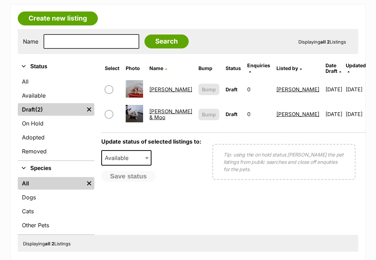
click at [117, 153] on span "Available" at bounding box center [118, 158] width 33 height 10
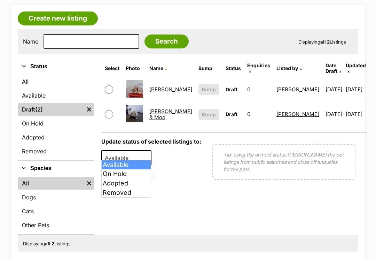
click at [114, 155] on span "Available" at bounding box center [118, 158] width 33 height 10
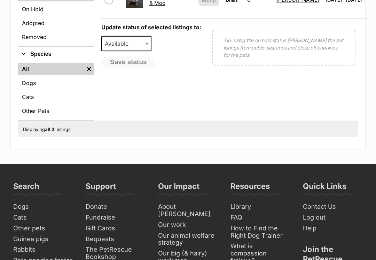
scroll to position [228, 0]
